Goal: Find specific page/section: Find specific page/section

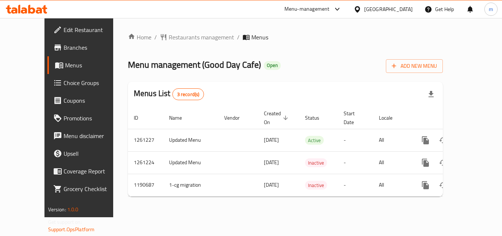
click at [64, 45] on span "Branches" at bounding box center [93, 47] width 59 height 9
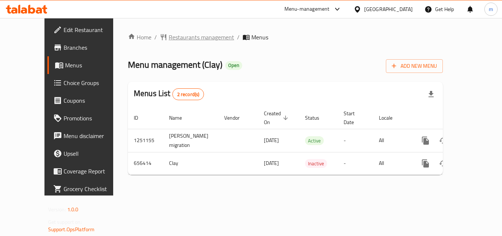
click at [174, 35] on span "Restaurants management" at bounding box center [201, 37] width 65 height 9
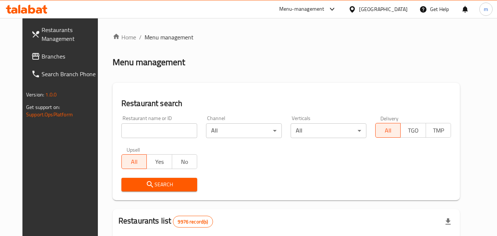
click at [158, 129] on div "Home / Menu management Menu management Restaurant search Restaurant name or ID …" at bounding box center [286, 234] width 347 height 402
click at [156, 124] on input "search" at bounding box center [159, 130] width 76 height 15
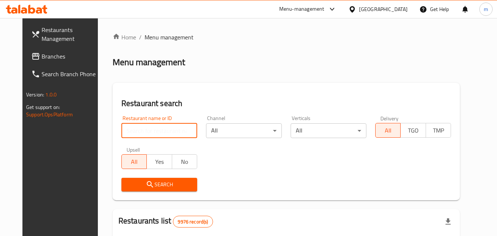
paste input "641620"
type input "641620"
click button "Search" at bounding box center [159, 185] width 76 height 14
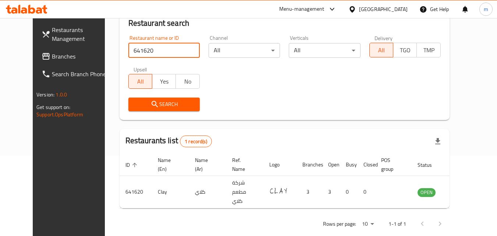
scroll to position [86, 0]
